Goal: Obtain resource: Obtain resource

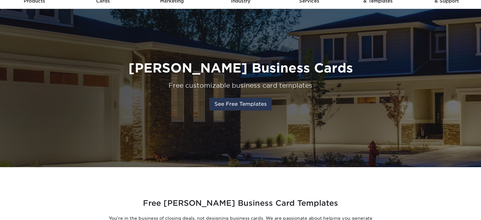
click at [241, 103] on link "See Free Templates" at bounding box center [240, 104] width 62 height 13
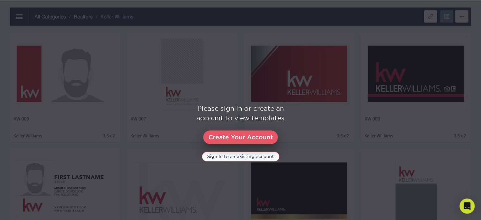
scroll to position [300, 0]
click at [234, 135] on link "Create Your Account" at bounding box center [240, 137] width 75 height 14
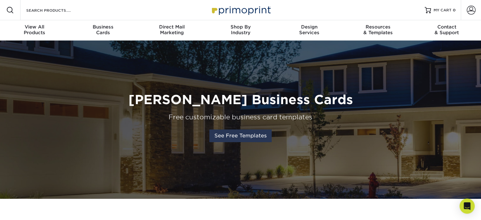
click at [265, 139] on link "See Free Templates" at bounding box center [240, 135] width 62 height 13
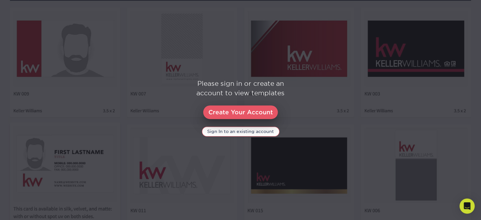
scroll to position [363, 0]
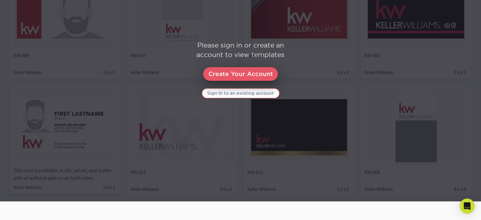
click at [238, 95] on link "Sign In to an existing account" at bounding box center [241, 92] width 78 height 9
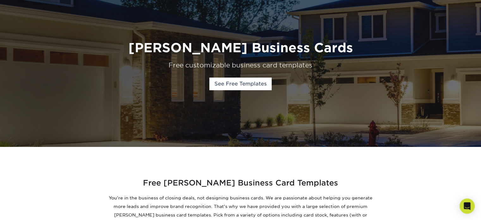
scroll to position [32, 0]
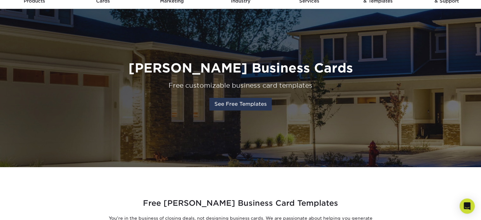
click at [238, 103] on link "See Free Templates" at bounding box center [240, 104] width 62 height 13
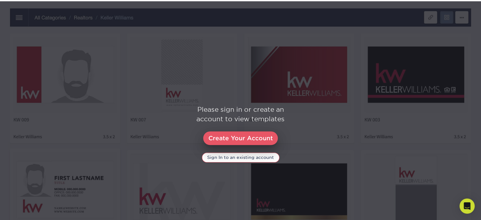
scroll to position [300, 0]
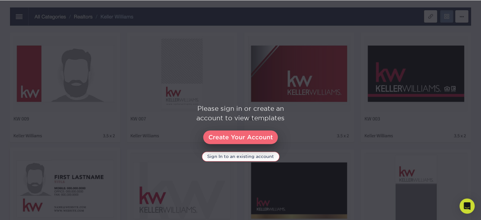
click at [246, 135] on link "Create Your Account" at bounding box center [240, 137] width 75 height 14
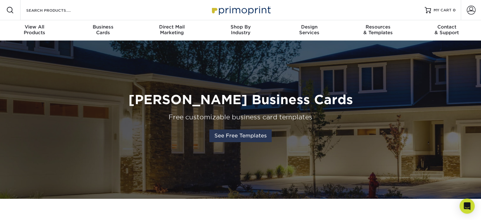
click at [245, 136] on link "See Free Templates" at bounding box center [240, 135] width 62 height 13
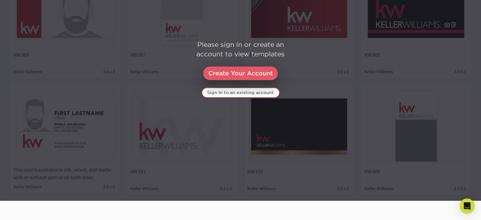
scroll to position [363, 0]
